Goal: Information Seeking & Learning: Learn about a topic

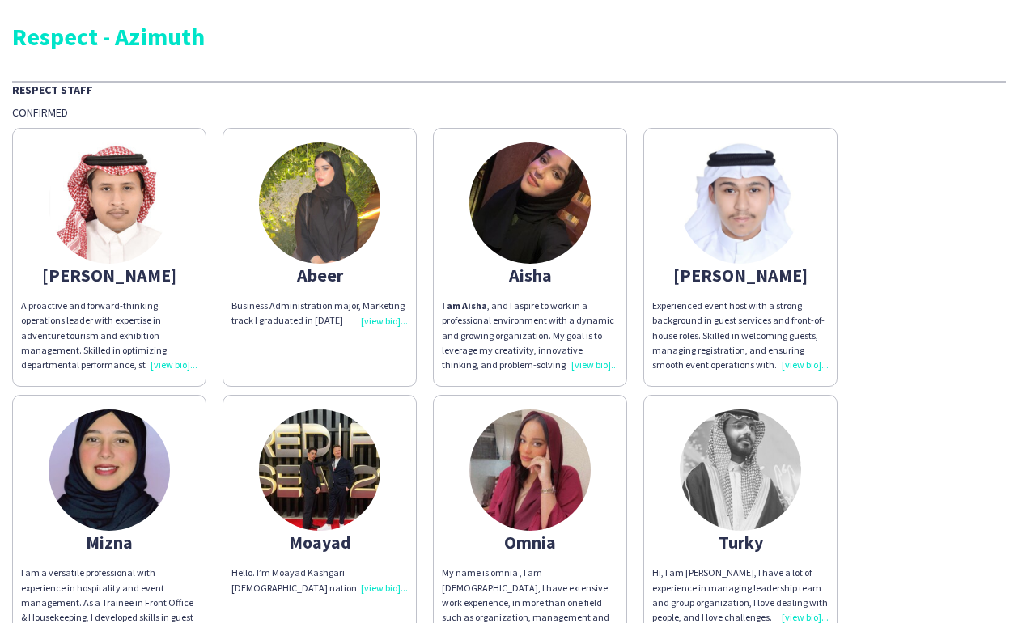
click at [168, 363] on div "A proactive and forward-thinking operations leader with expertise in adventure …" at bounding box center [109, 336] width 176 height 74
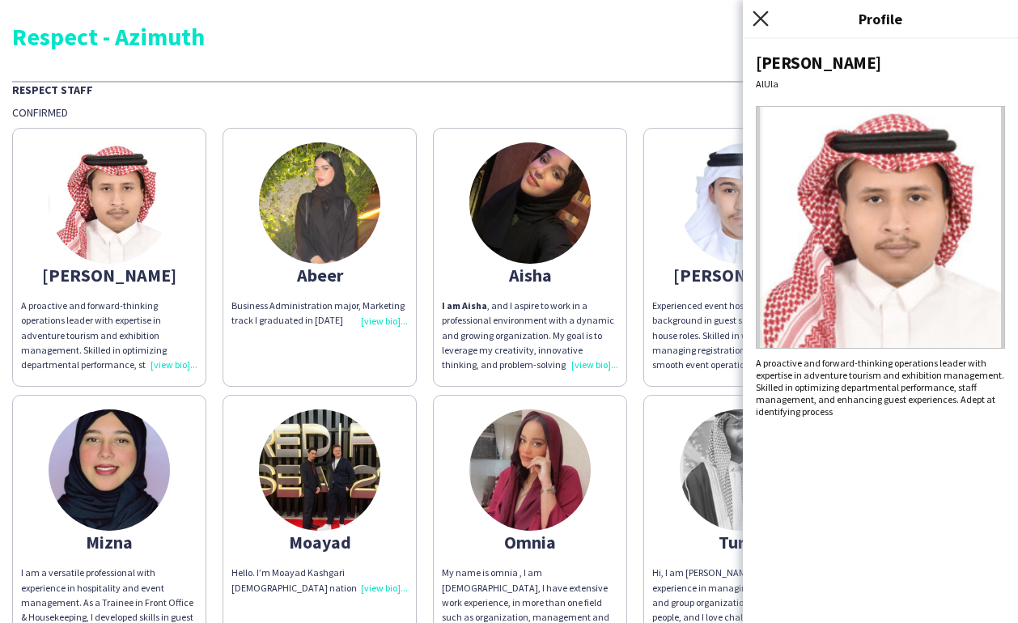
click at [762, 22] on icon "Close pop-in" at bounding box center [759, 18] width 15 height 15
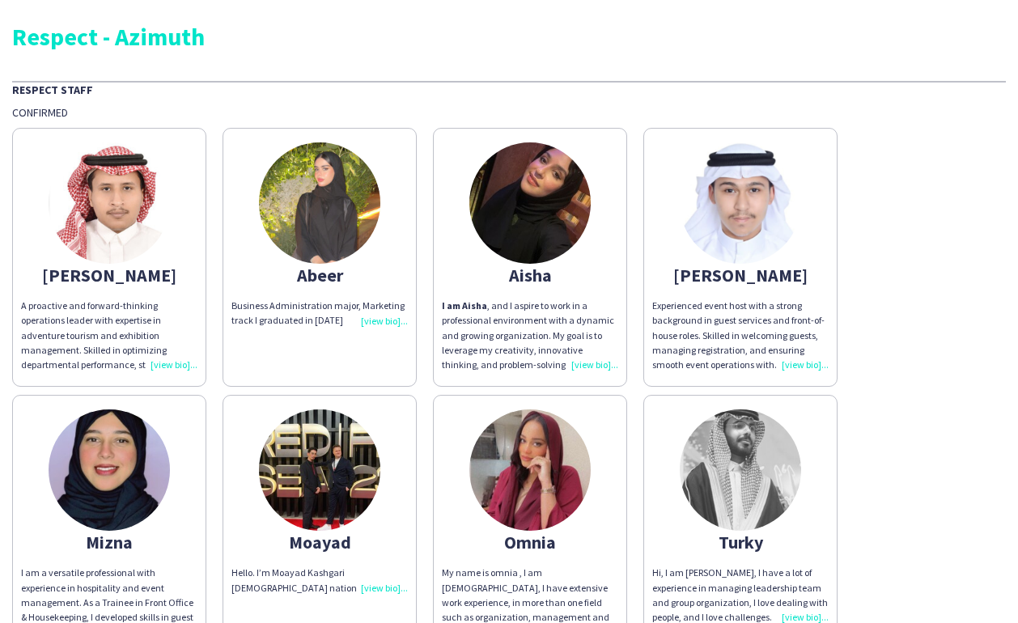
click at [376, 323] on div "Business Administration major, Marketing track I graduated in [DATE]" at bounding box center [319, 313] width 176 height 29
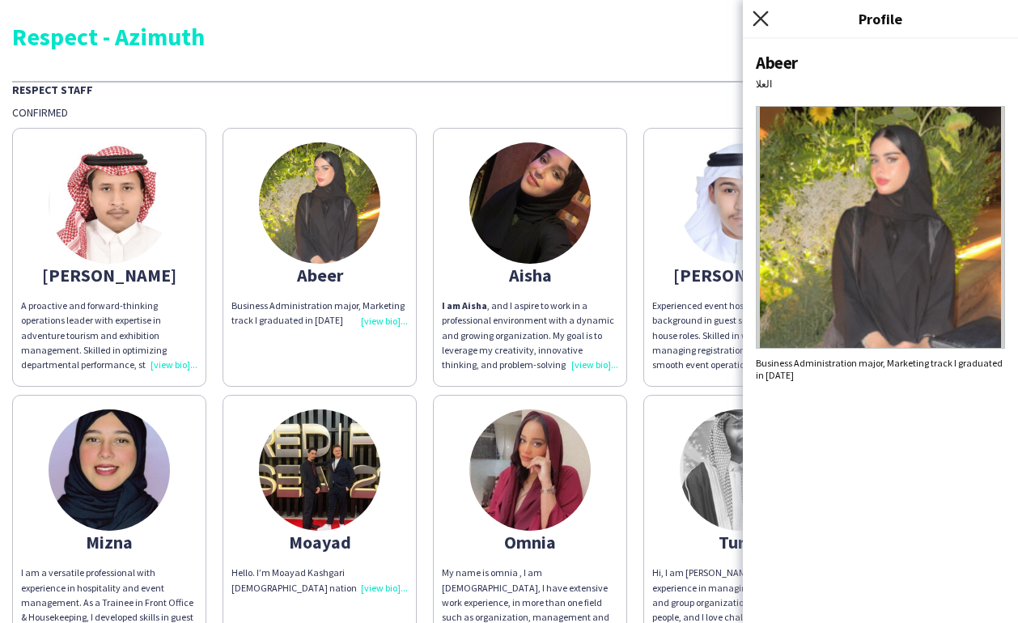
click at [760, 23] on icon "Close pop-in" at bounding box center [759, 18] width 15 height 15
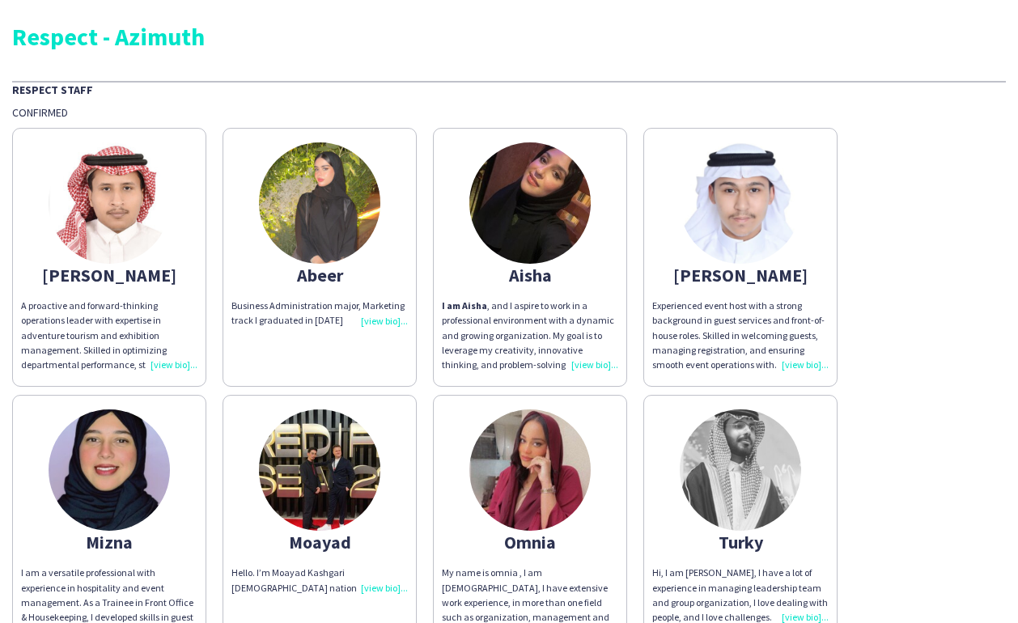
click at [587, 362] on div "I am [PERSON_NAME] , and I aspire to work in a professional environment with a …" at bounding box center [530, 336] width 176 height 74
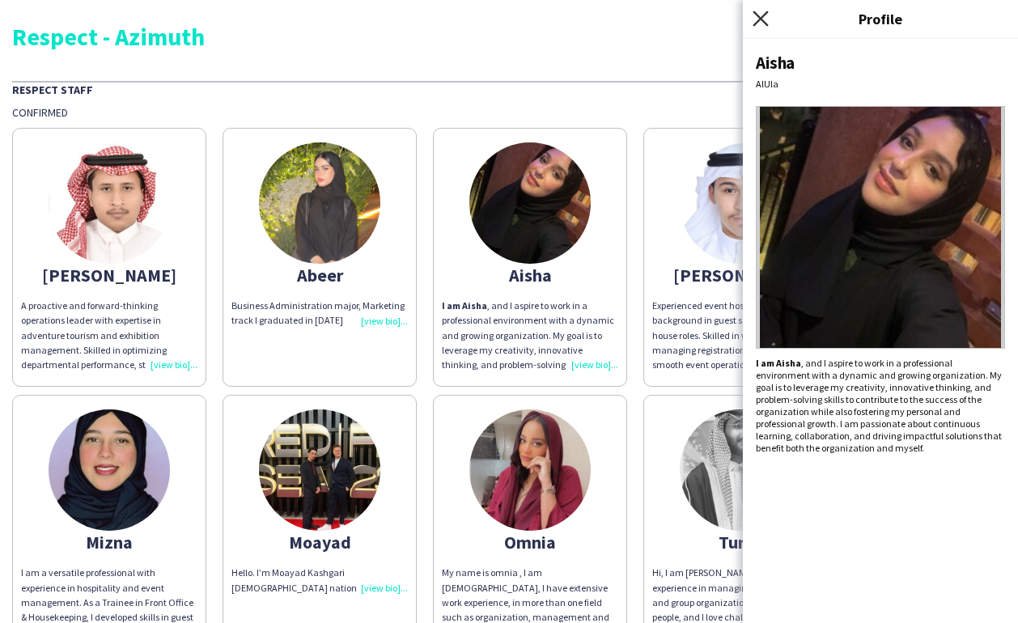
click at [765, 15] on icon "Close pop-in" at bounding box center [759, 18] width 15 height 15
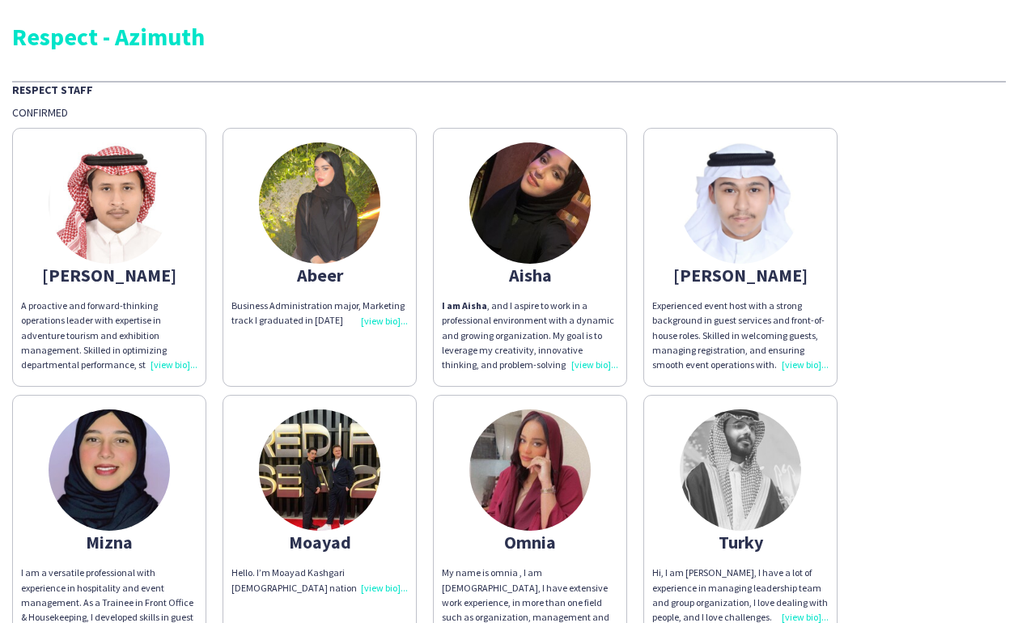
click at [795, 365] on div "Experienced event host with a strong background in guest services and front-of-…" at bounding box center [740, 336] width 176 height 74
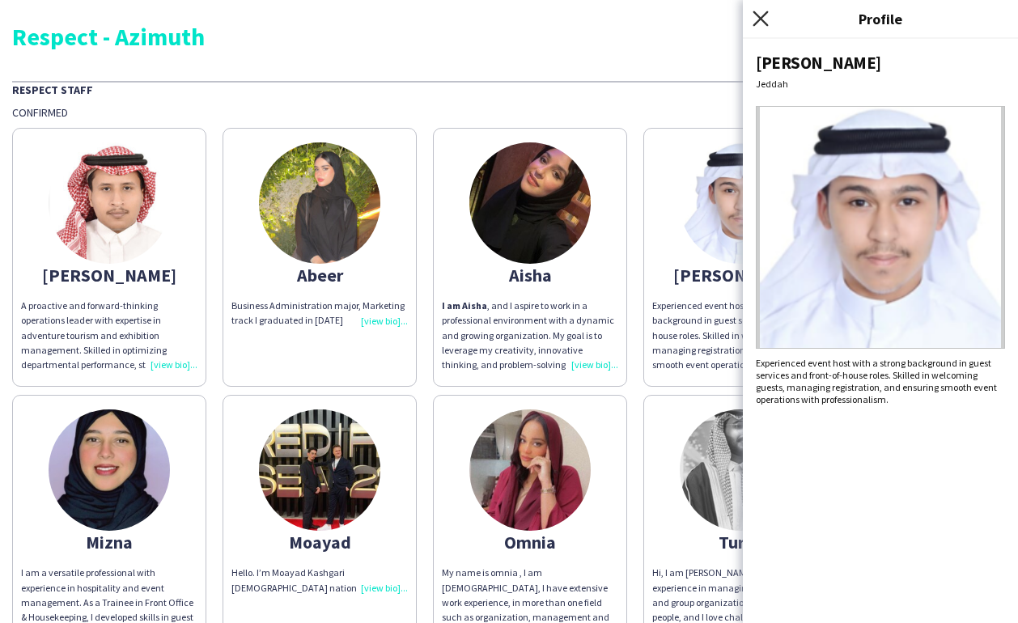
click at [757, 18] on icon "Close pop-in" at bounding box center [759, 18] width 15 height 15
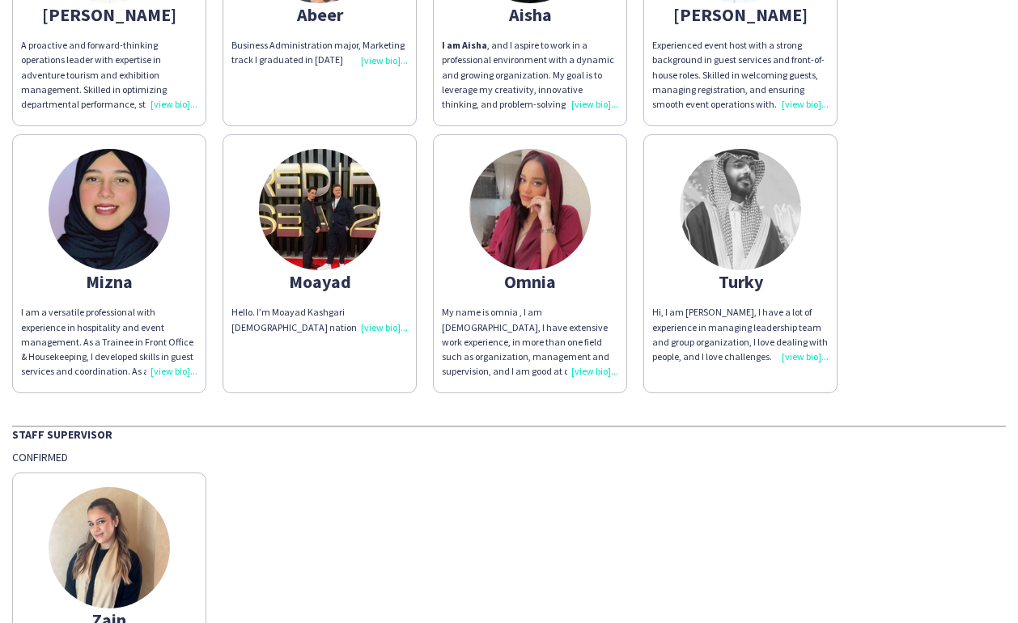
scroll to position [293, 0]
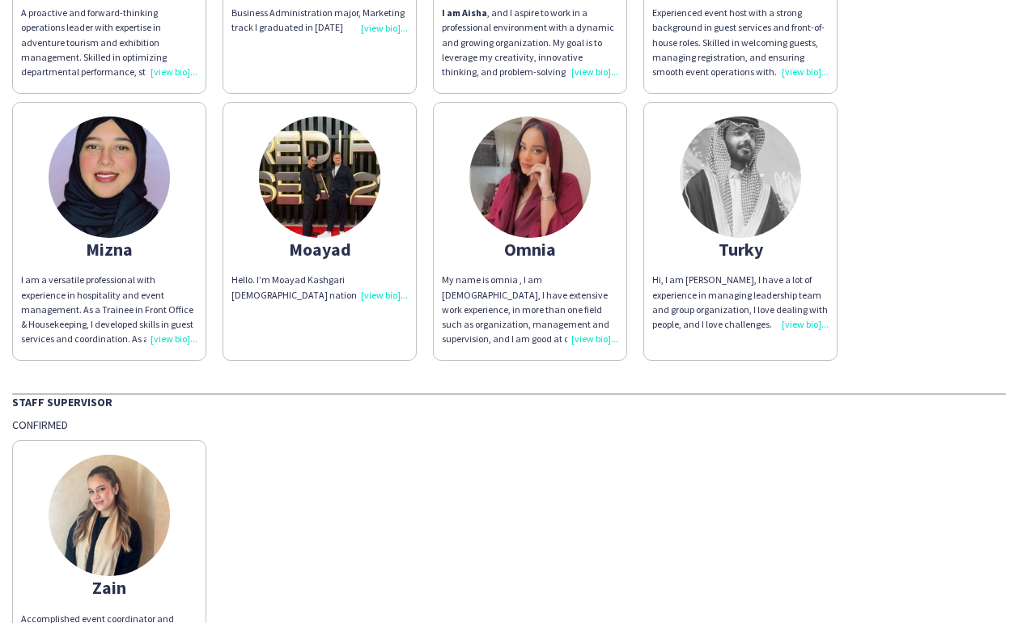
click at [167, 334] on div "I am a versatile professional with experience in hospitality and event manageme…" at bounding box center [109, 310] width 176 height 74
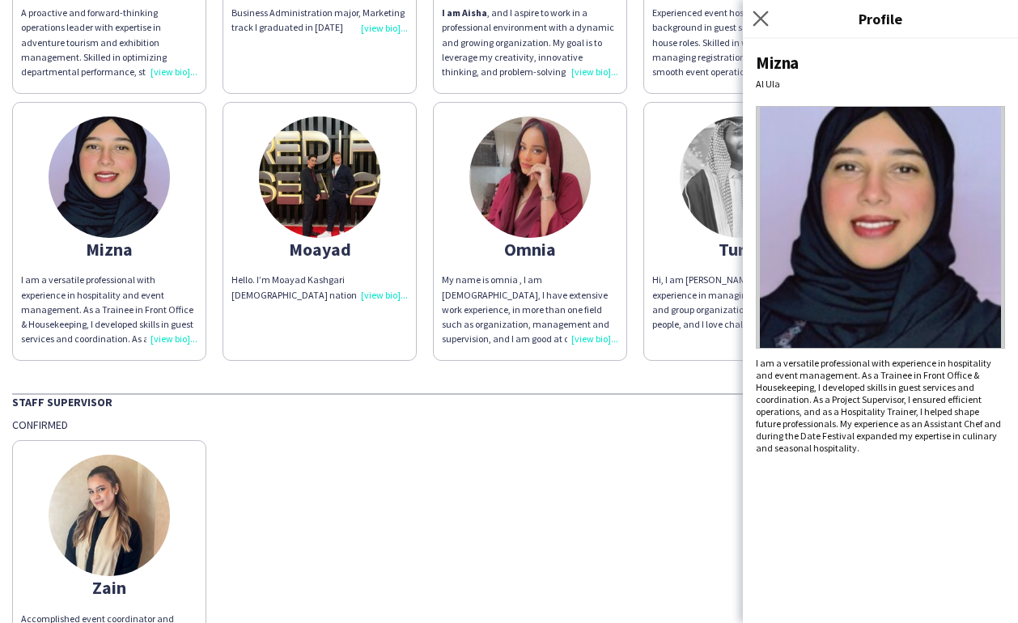
click at [763, 11] on icon "Close pop-in" at bounding box center [759, 18] width 15 height 15
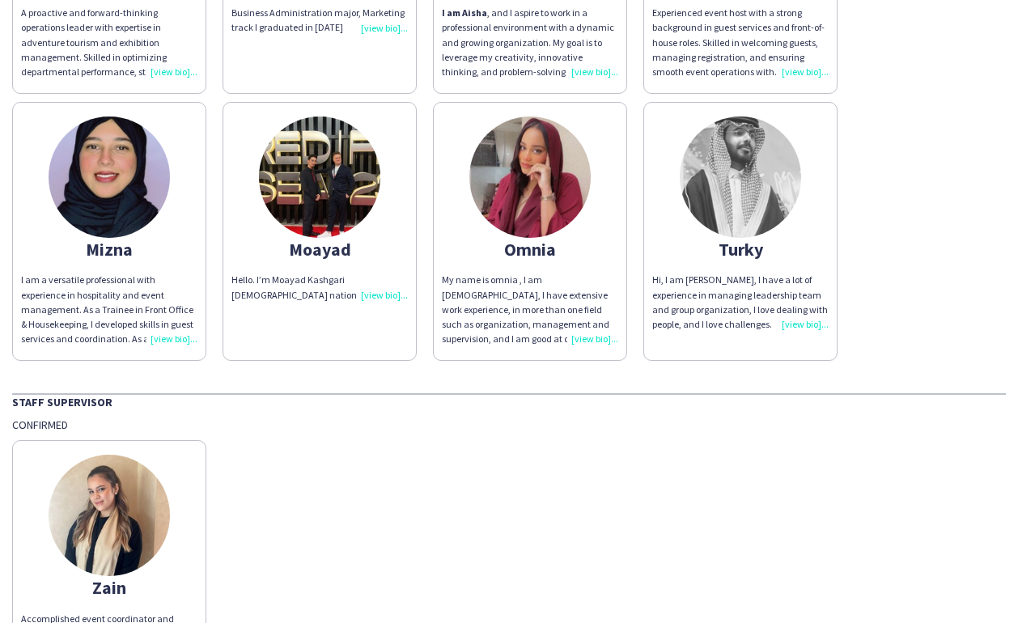
click at [382, 296] on div "Hello. I’m Moayad Kashgari [DEMOGRAPHIC_DATA] nationality," at bounding box center [319, 287] width 176 height 29
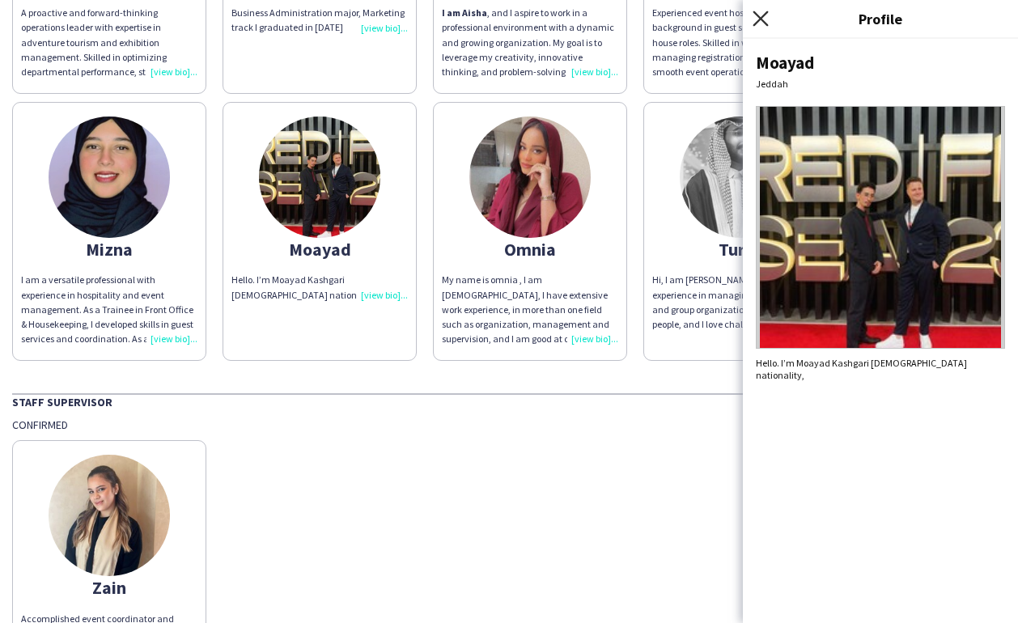
click at [759, 17] on icon at bounding box center [759, 18] width 15 height 15
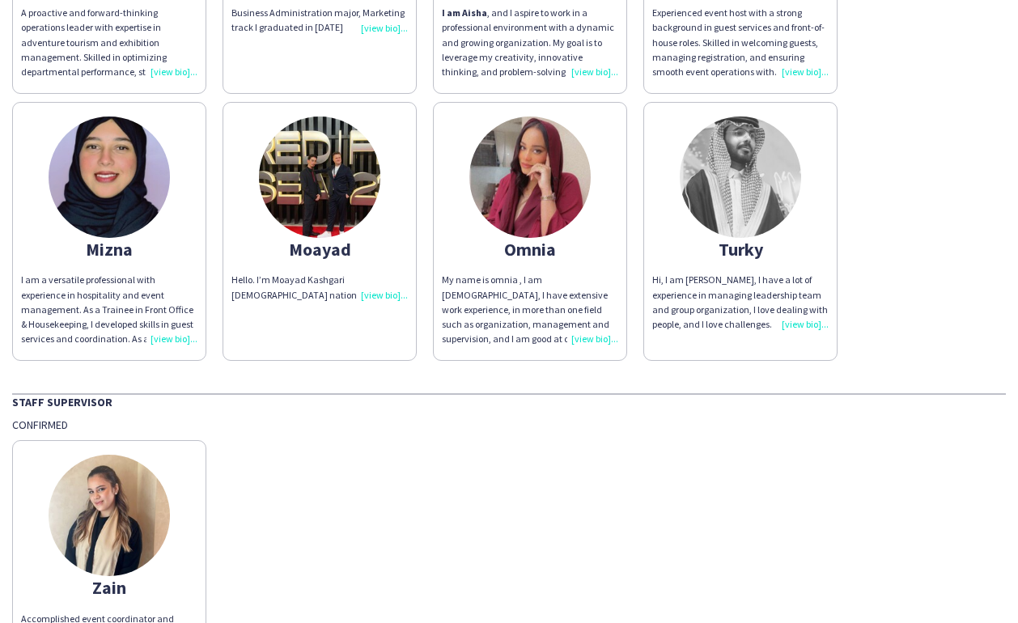
click at [587, 336] on div "My name is omnia , I am [DEMOGRAPHIC_DATA], I have extensive work experience, i…" at bounding box center [530, 310] width 176 height 74
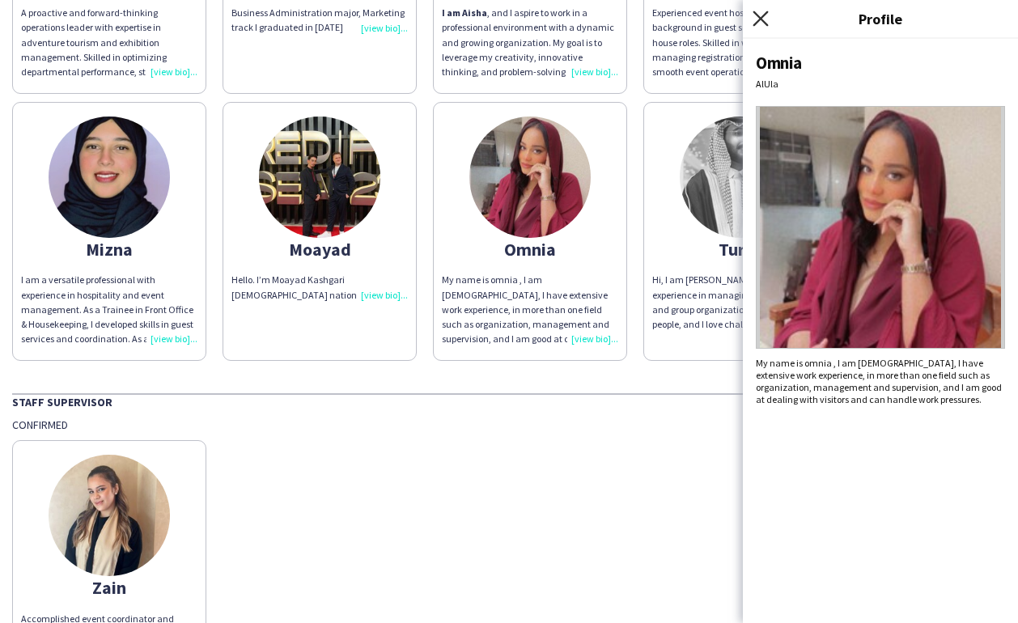
click at [757, 18] on icon "Close pop-in" at bounding box center [759, 18] width 15 height 15
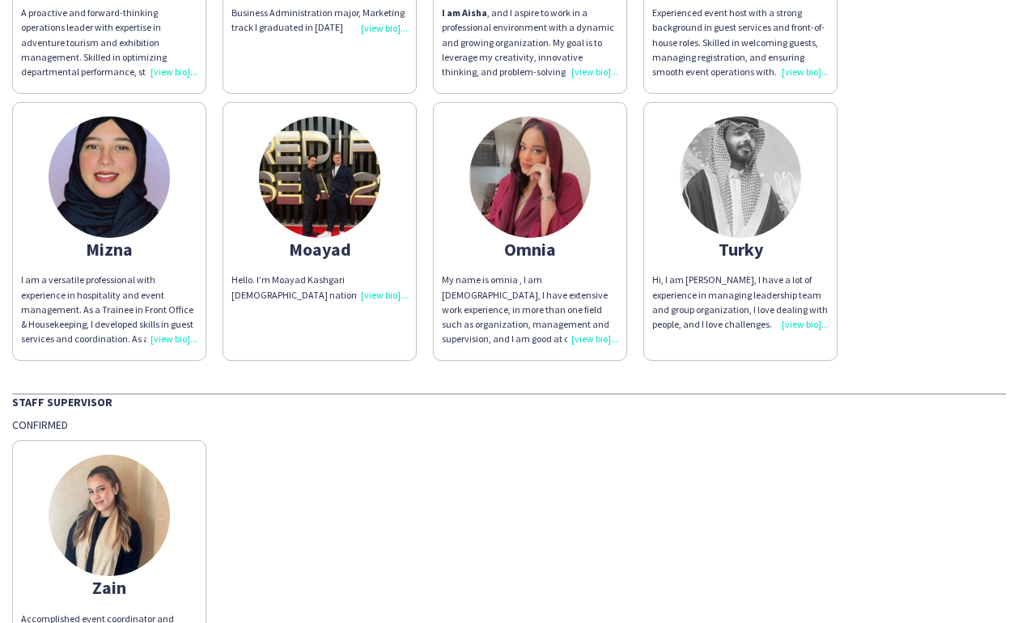
click at [800, 322] on div "Hi, I am [PERSON_NAME], I have a lot of experience in managing leadership team …" at bounding box center [740, 302] width 176 height 59
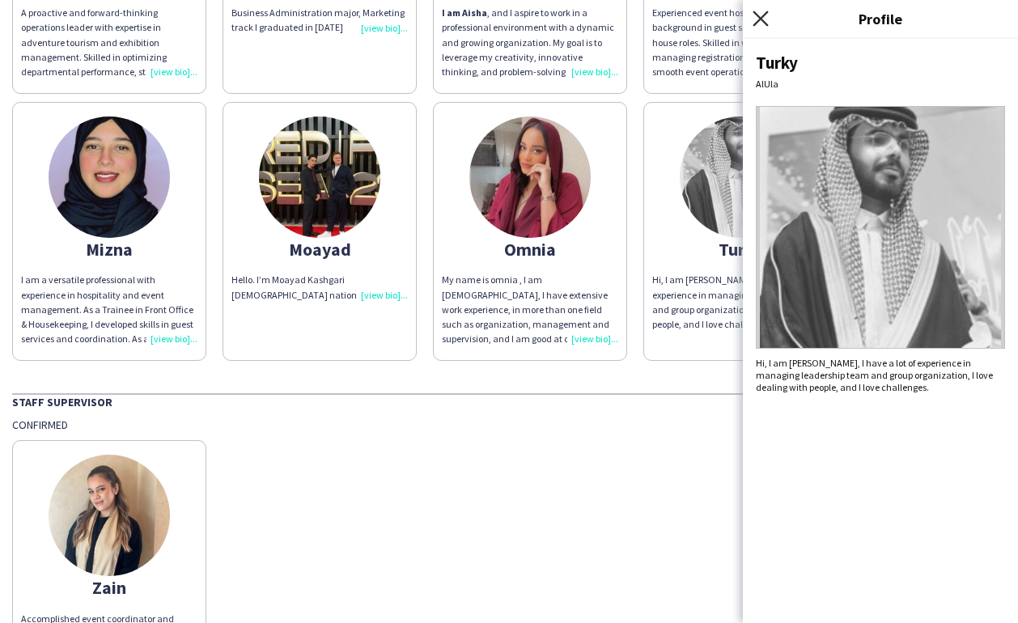
click at [757, 16] on icon at bounding box center [759, 18] width 15 height 15
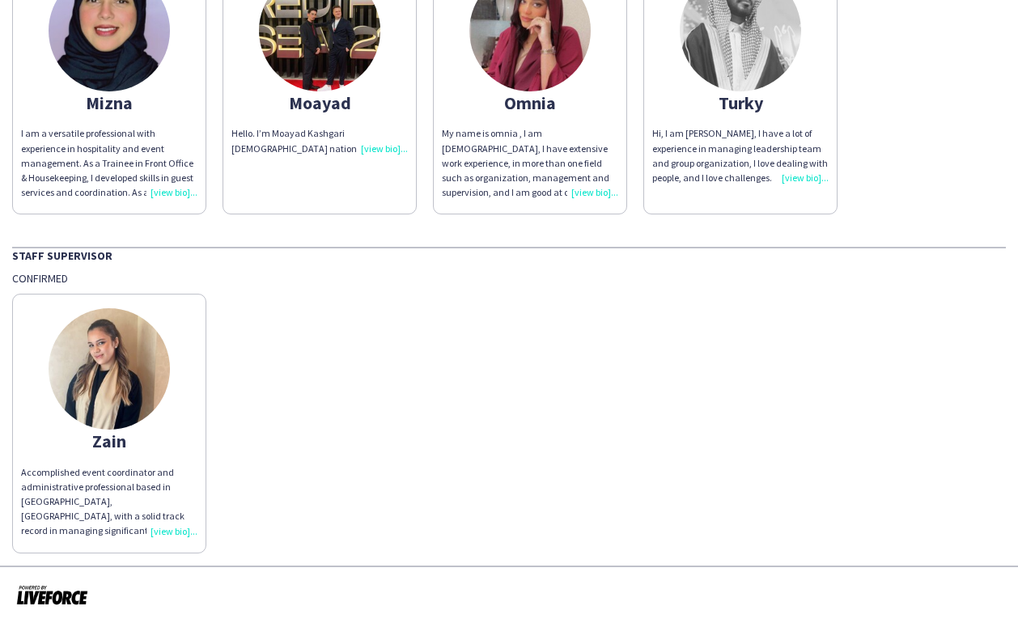
scroll to position [438, 0]
click at [170, 527] on div "Accomplished event coordinator and administrative professional based in [GEOGRA…" at bounding box center [109, 503] width 176 height 74
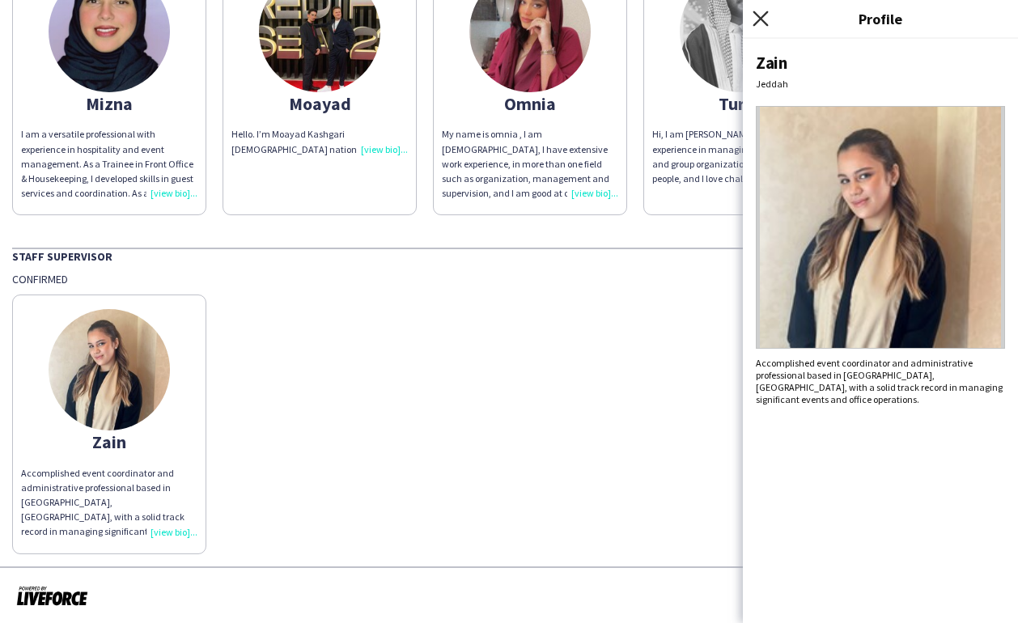
click at [763, 21] on icon at bounding box center [759, 18] width 15 height 15
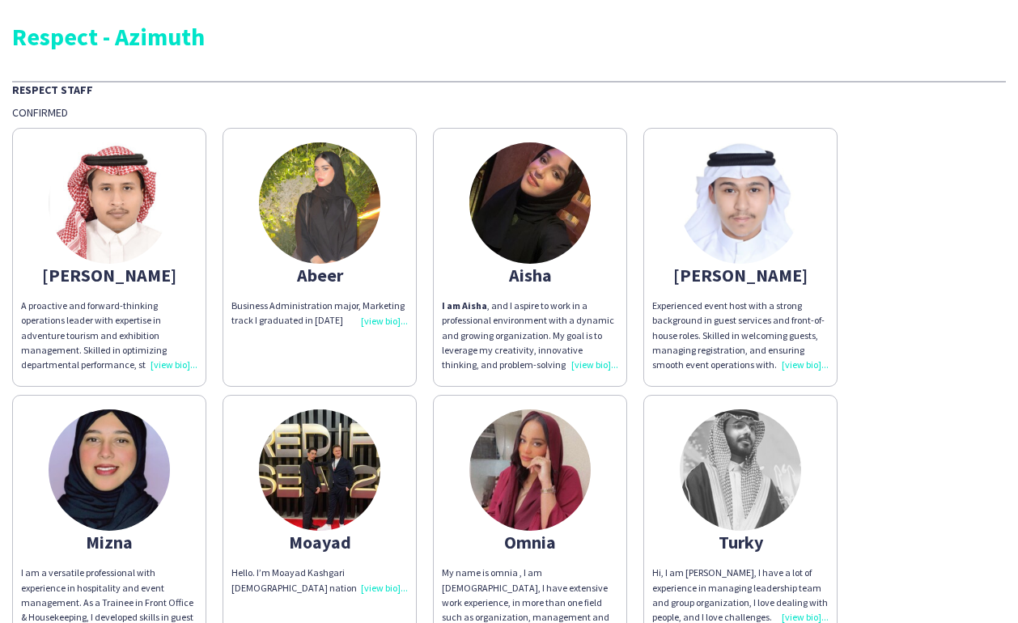
scroll to position [0, 0]
